Goal: Task Accomplishment & Management: Use online tool/utility

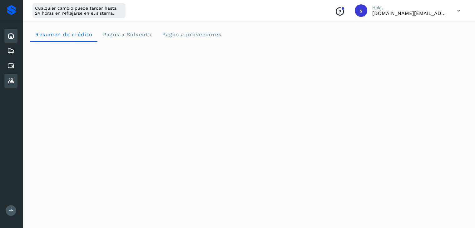
click at [12, 77] on icon at bounding box center [10, 80] width 7 height 7
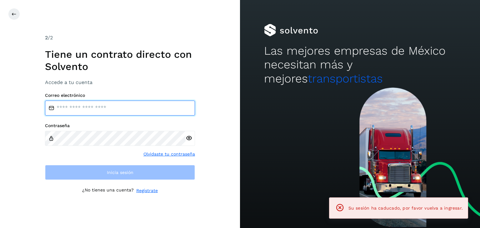
type input "**********"
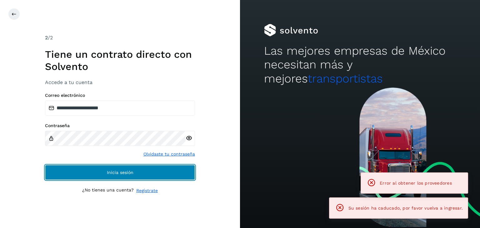
click at [112, 169] on button "Inicia sesión" at bounding box center [120, 172] width 150 height 15
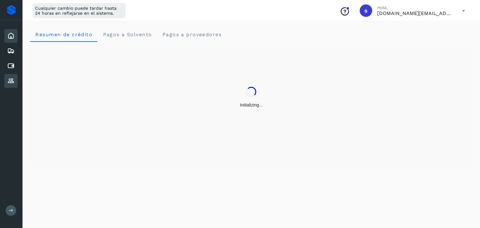
click at [11, 80] on icon at bounding box center [10, 80] width 7 height 7
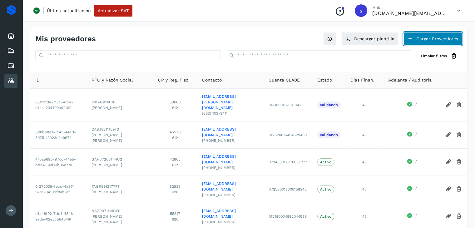
click at [432, 42] on button "Cargar Proveedores" at bounding box center [433, 38] width 59 height 13
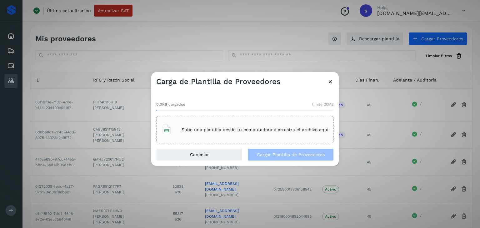
click at [245, 128] on p "Sube una plantilla desde tu computadora o arrastra el archivo aquí" at bounding box center [255, 129] width 147 height 5
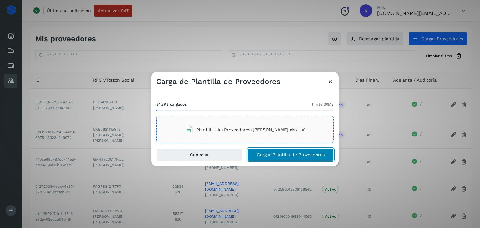
click at [289, 156] on span "Cargar Plantilla de Proveedores" at bounding box center [291, 154] width 68 height 4
